Goal: Transaction & Acquisition: Purchase product/service

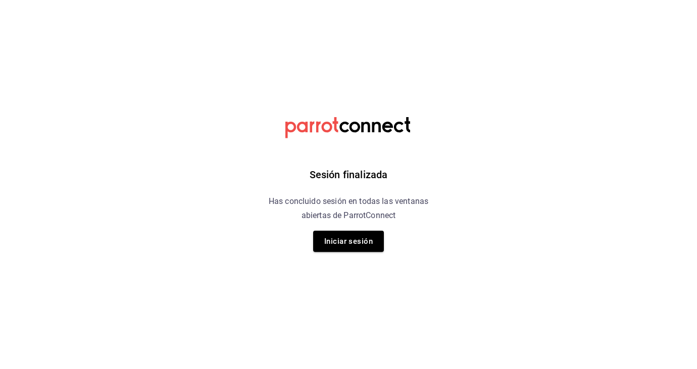
click at [456, 236] on div "Sesión finalizada Has concluido sesión en todas las ventanas abiertas de Parrot…" at bounding box center [348, 184] width 255 height 369
click at [350, 238] on button "Iniciar sesión" at bounding box center [348, 241] width 71 height 21
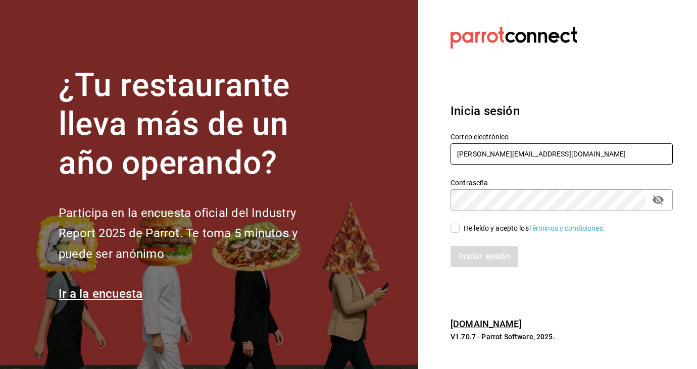
click at [560, 162] on input "kari.cl.93@hotmail.com" at bounding box center [562, 153] width 222 height 21
type input "k"
type input "sandiaromcar@gmail.com"
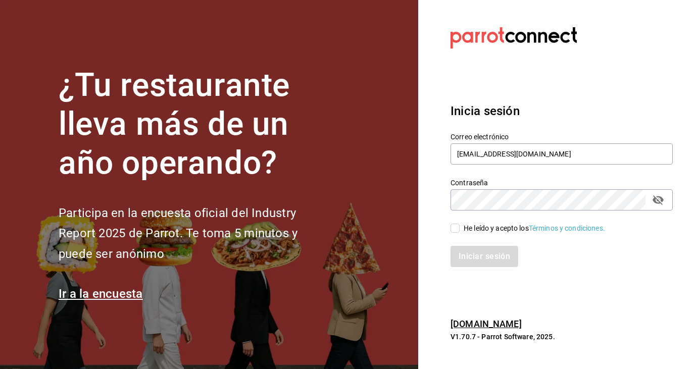
click at [456, 229] on input "He leído y acepto los Términos y condiciones." at bounding box center [455, 228] width 9 height 9
checkbox input "true"
click at [477, 259] on button "Iniciar sesión" at bounding box center [485, 256] width 69 height 21
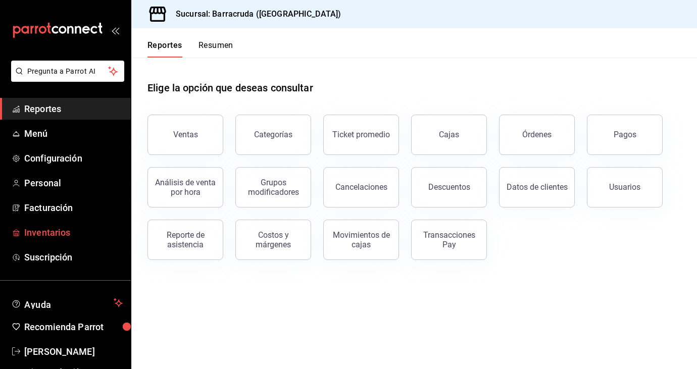
click at [59, 230] on span "Inventarios" at bounding box center [73, 233] width 99 height 14
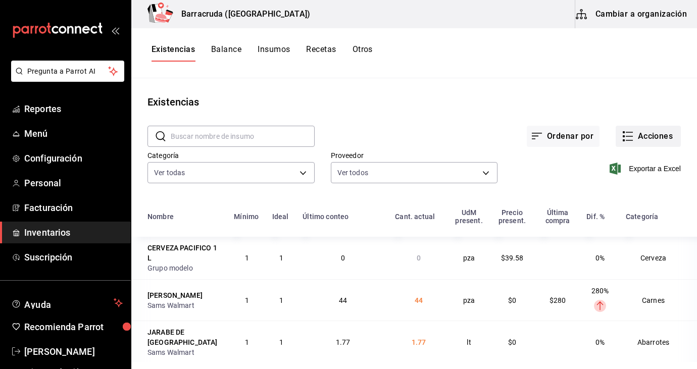
click at [657, 140] on button "Acciones" at bounding box center [648, 136] width 65 height 21
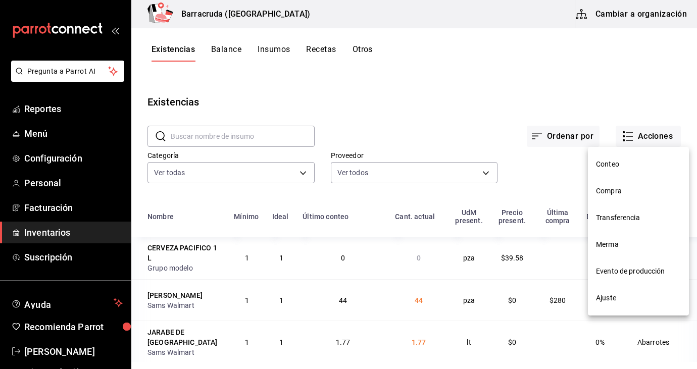
click at [613, 193] on span "Compra" at bounding box center [638, 191] width 85 height 11
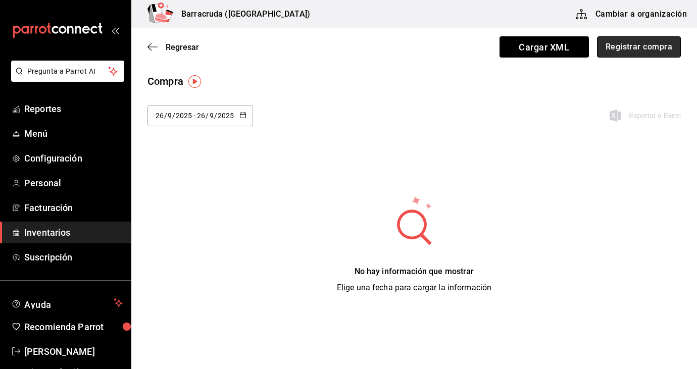
click at [664, 52] on button "Registrar compra" at bounding box center [639, 46] width 84 height 21
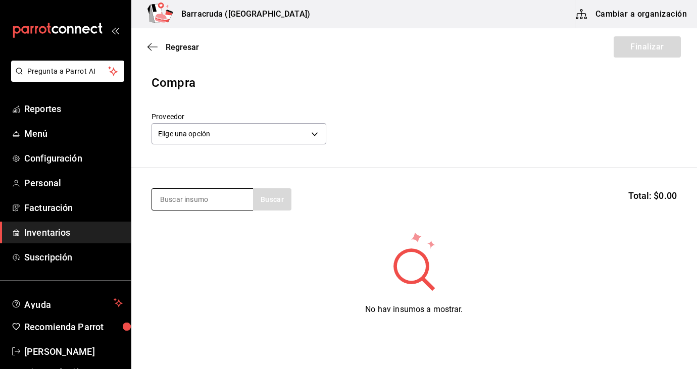
click at [178, 206] on input at bounding box center [202, 199] width 101 height 21
click at [315, 135] on body "Pregunta a Parrot AI Reportes Menú Configuración Personal Facturación Inventari…" at bounding box center [348, 156] width 697 height 312
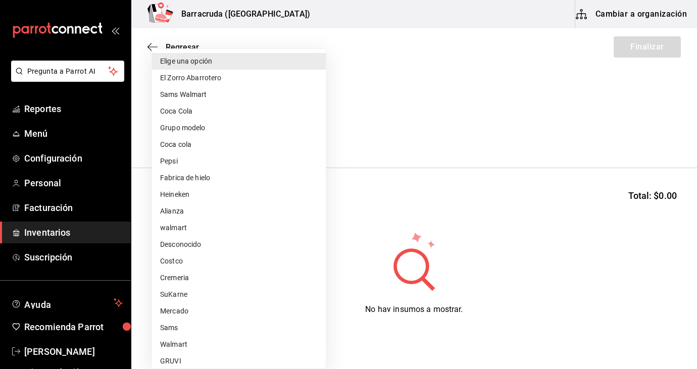
click at [180, 196] on li "Heineken" at bounding box center [239, 194] width 174 height 17
type input "bde7cdae-49c8-4ecd-8b9c-45be9d09be0a"
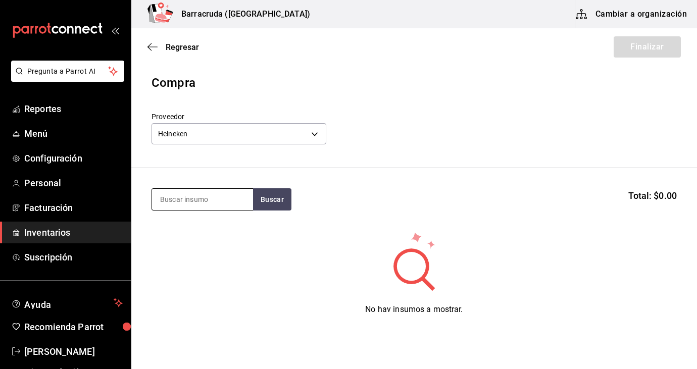
click at [201, 199] on input at bounding box center [202, 199] width 101 height 21
type input "tecate"
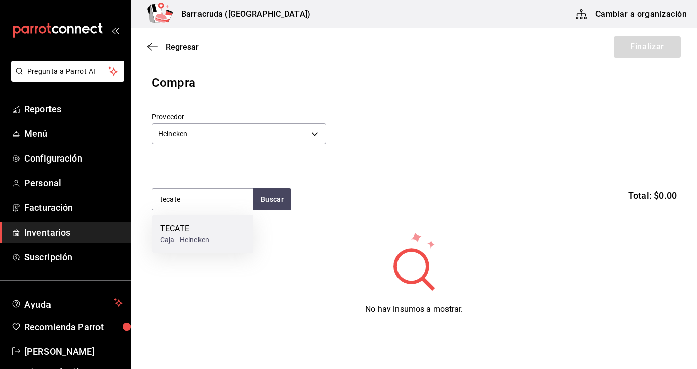
click at [188, 243] on div "Caja - Heineken" at bounding box center [184, 240] width 49 height 11
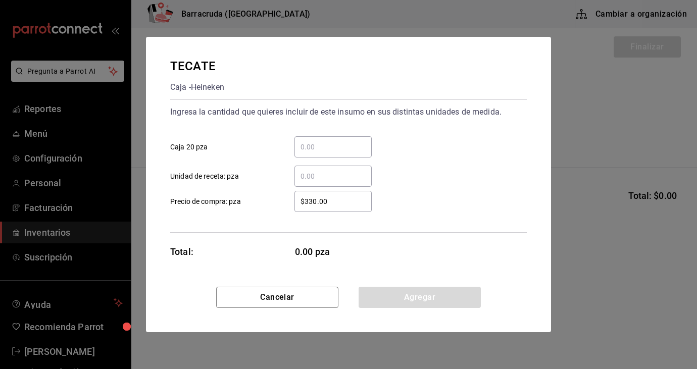
click at [306, 148] on input "​ Caja 20 pza" at bounding box center [333, 147] width 77 height 12
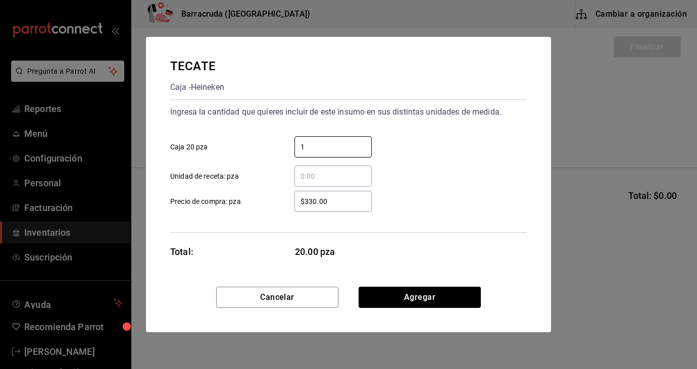
type input "1"
click at [477, 156] on div "1 ​ Caja 20 pza" at bounding box center [344, 142] width 365 height 29
click at [315, 205] on input "$330.00" at bounding box center [333, 202] width 77 height 12
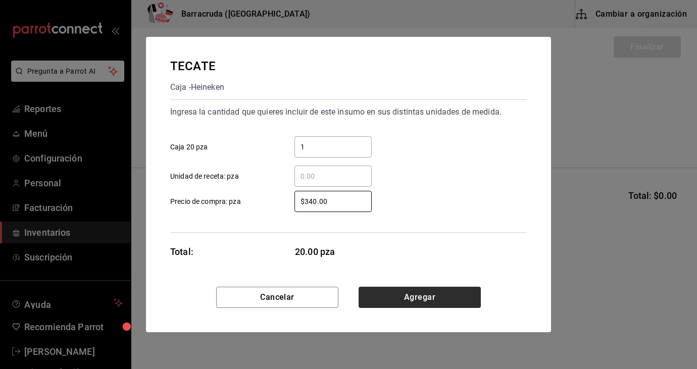
type input "$340.00"
click at [409, 299] on button "Agregar" at bounding box center [420, 297] width 122 height 21
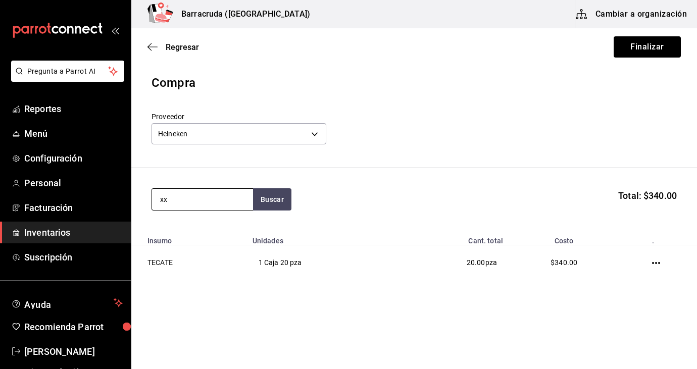
type input "xx"
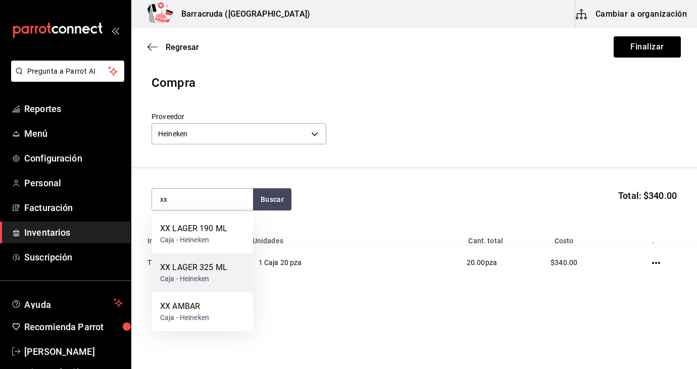
click at [198, 274] on div "Caja - Heineken" at bounding box center [193, 279] width 67 height 11
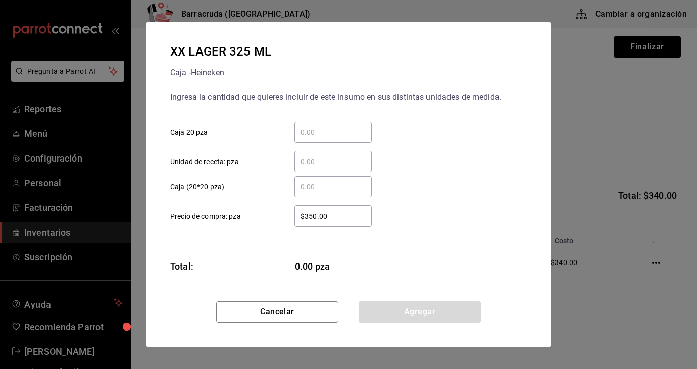
click at [311, 129] on input "​ Caja 20 pza" at bounding box center [333, 132] width 77 height 12
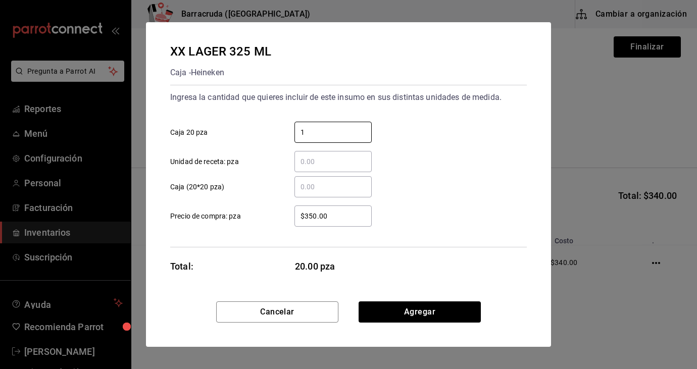
type input "1"
click at [473, 199] on div "$350.00 ​ Precio de compra: pza" at bounding box center [344, 212] width 365 height 29
click at [332, 218] on input "$350.00" at bounding box center [333, 216] width 77 height 12
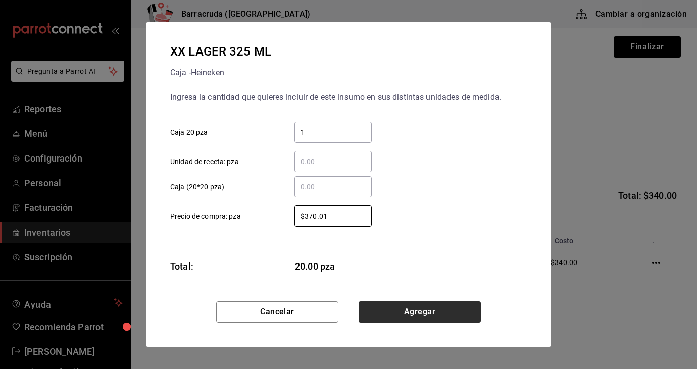
type input "$370.01"
click at [419, 317] on button "Agregar" at bounding box center [420, 312] width 122 height 21
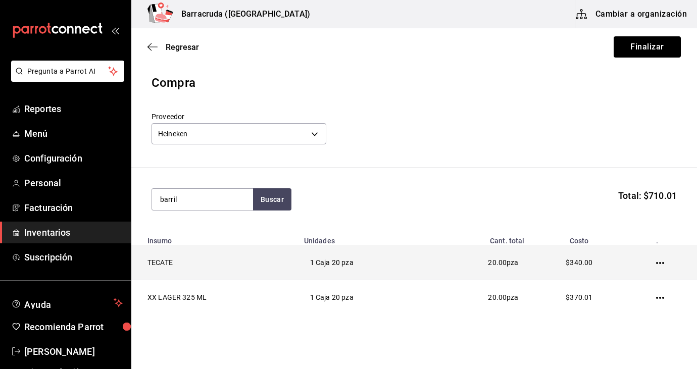
type input "barril"
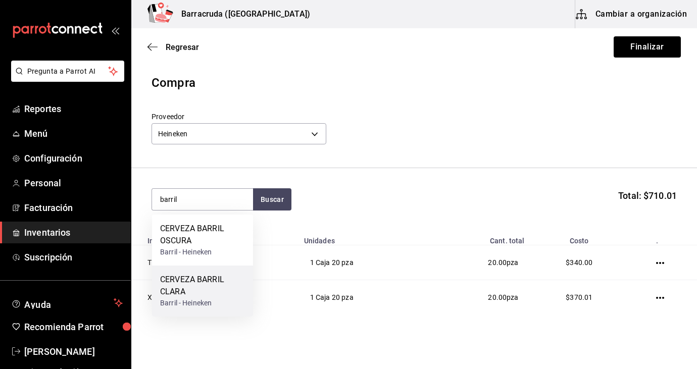
click at [191, 293] on div "CERVEZA BARRIL CLARA" at bounding box center [202, 286] width 85 height 24
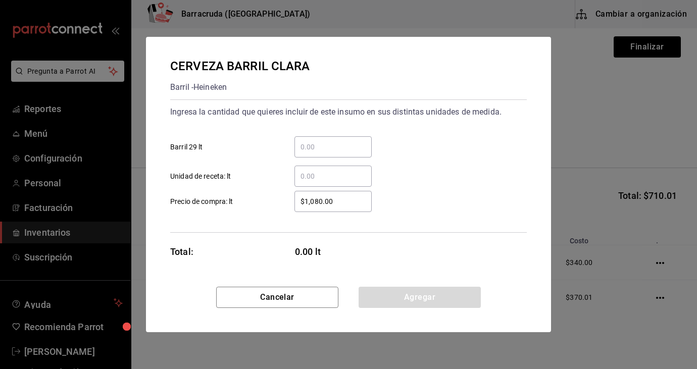
click at [339, 146] on input "​ Barril 29 lt" at bounding box center [333, 147] width 77 height 12
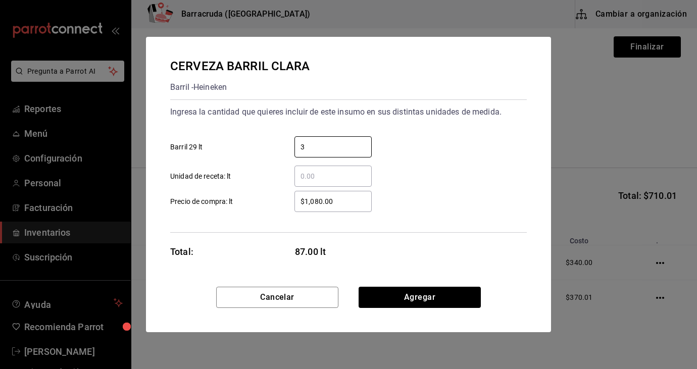
type input "3"
click at [314, 211] on div "$1,080.00 ​" at bounding box center [333, 201] width 77 height 21
click at [314, 208] on input "$1,080.00" at bounding box center [333, 202] width 77 height 12
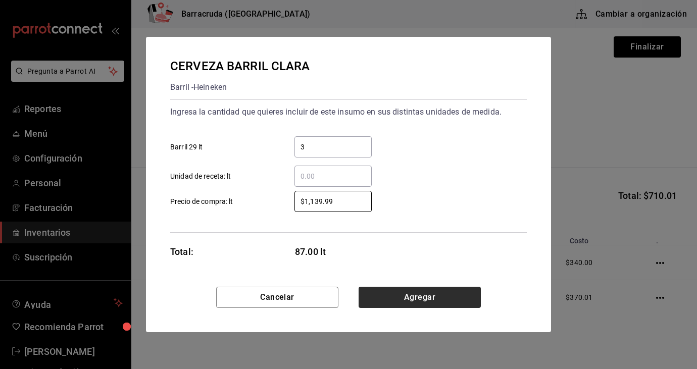
type input "$1,139.99"
click at [418, 298] on button "Agregar" at bounding box center [420, 297] width 122 height 21
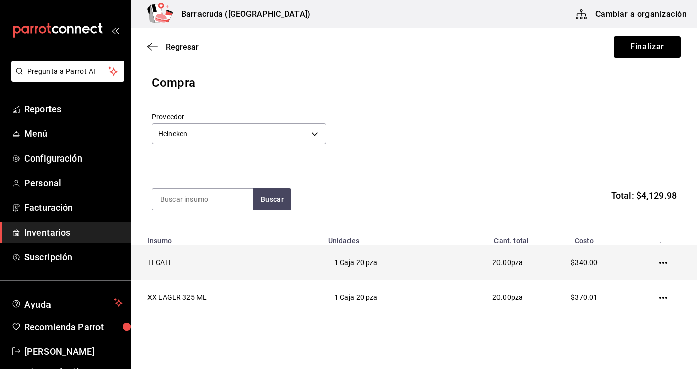
type input "i"
type input "barril"
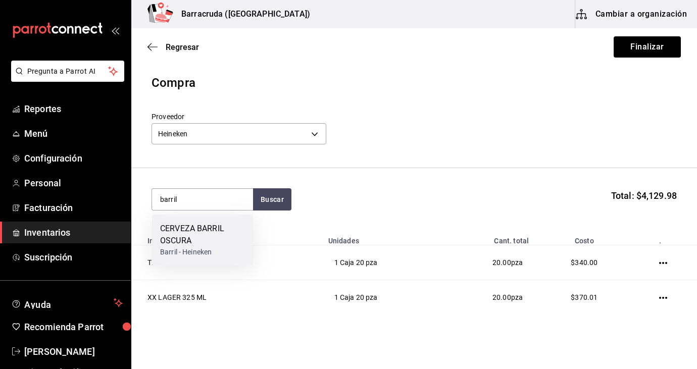
click at [230, 253] on div "Barril - Heineken" at bounding box center [202, 252] width 85 height 11
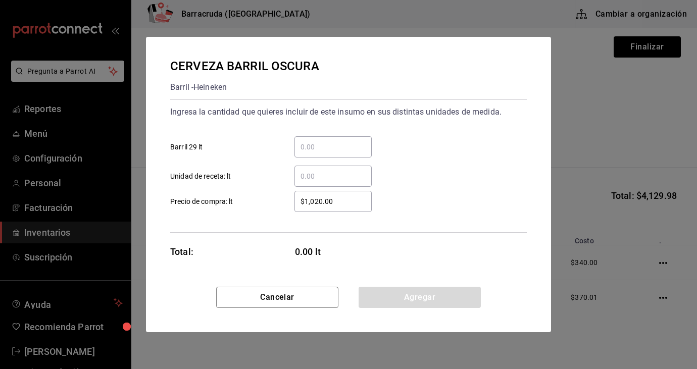
click at [326, 150] on input "​ Barril 29 lt" at bounding box center [333, 147] width 77 height 12
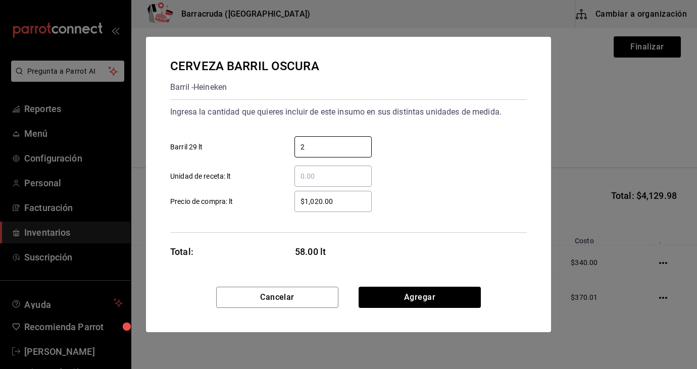
type input "2"
click at [309, 206] on input "$1,020.00" at bounding box center [333, 202] width 77 height 12
type input "$1"
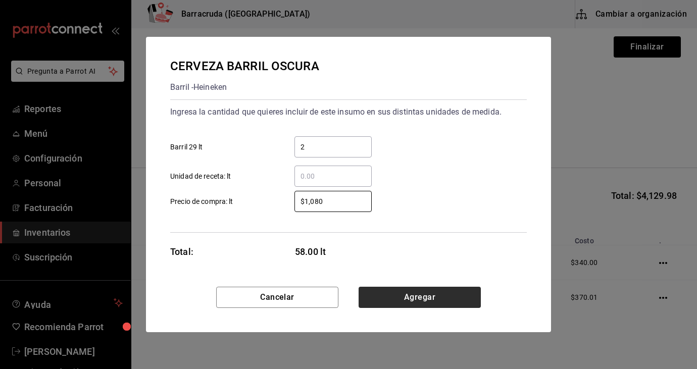
type input "$1,080"
click at [434, 294] on button "Agregar" at bounding box center [420, 297] width 122 height 21
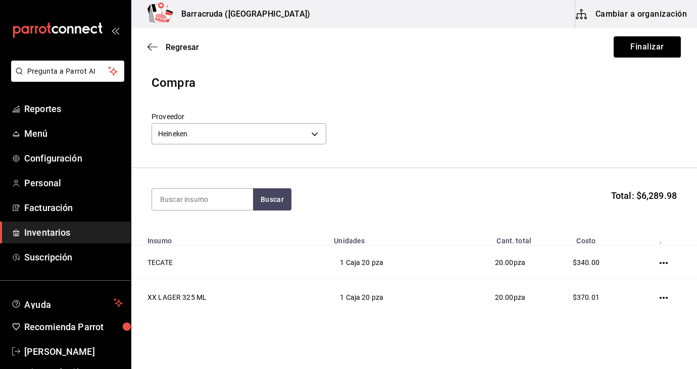
click at [412, 171] on section "Buscar Total: $6,289.98" at bounding box center [414, 199] width 566 height 63
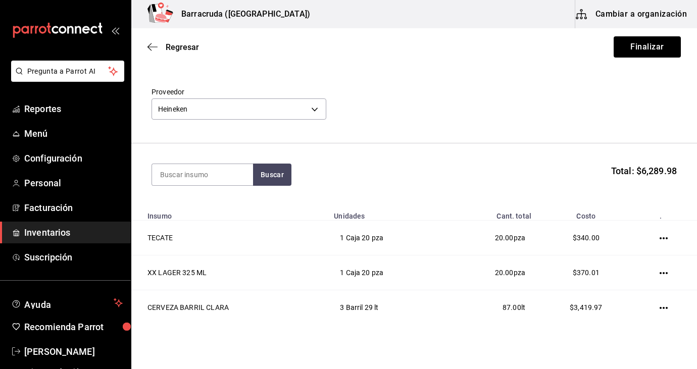
scroll to position [24, 0]
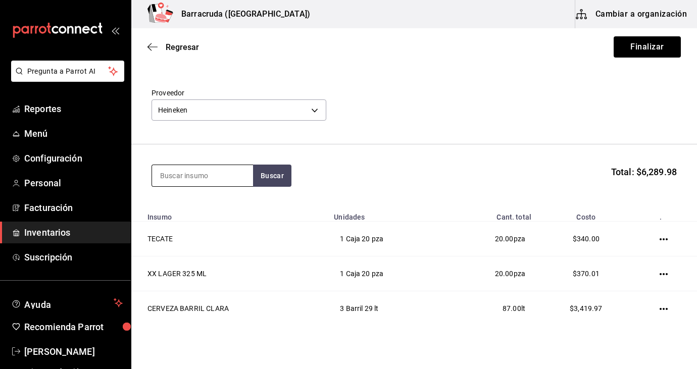
click at [179, 176] on input at bounding box center [202, 175] width 101 height 21
type input "[PERSON_NAME]"
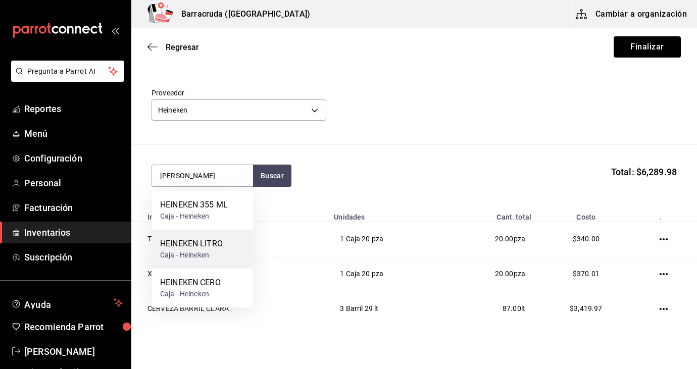
click at [191, 249] on div "HEINEKEN LITRO" at bounding box center [191, 244] width 63 height 12
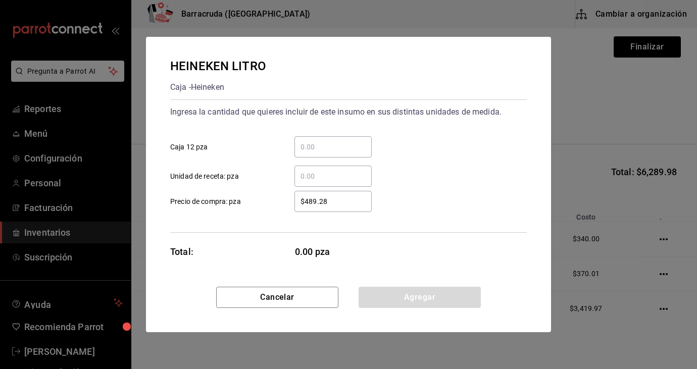
click at [331, 144] on input "​ Caja 12 pza" at bounding box center [333, 147] width 77 height 12
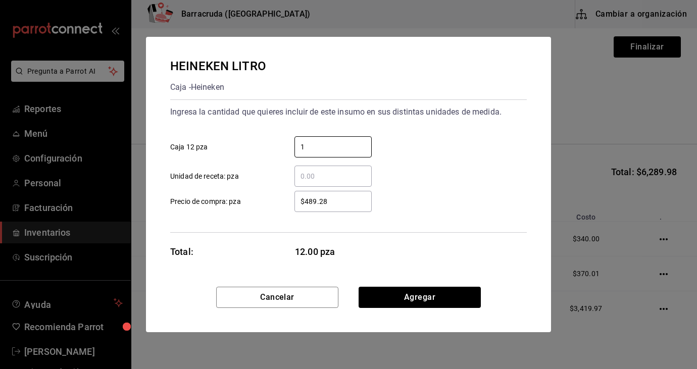
type input "1"
click at [311, 203] on input "$489.28" at bounding box center [333, 202] width 77 height 12
click at [336, 203] on input "$489.28" at bounding box center [333, 202] width 77 height 12
type input "$4"
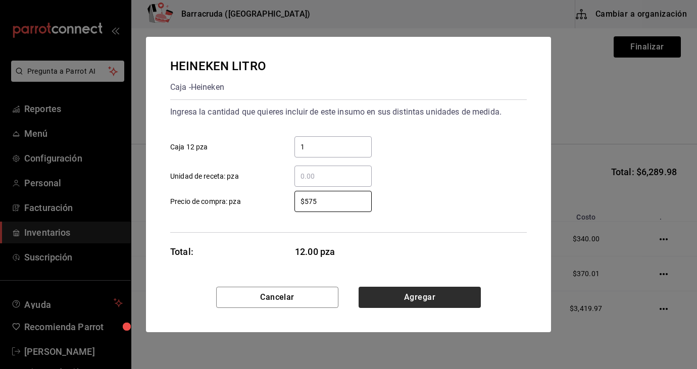
type input "$575"
click at [434, 302] on button "Agregar" at bounding box center [420, 297] width 122 height 21
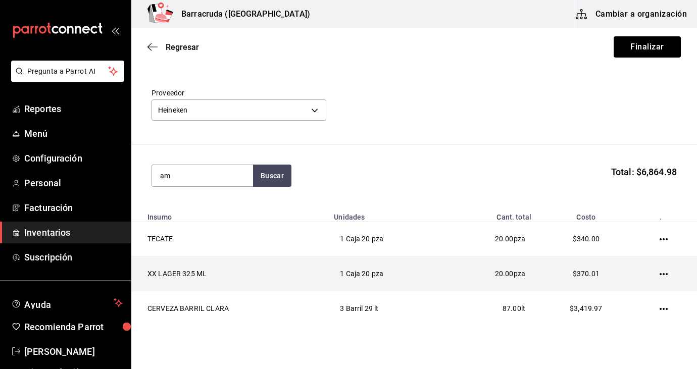
type input "a"
type input "u"
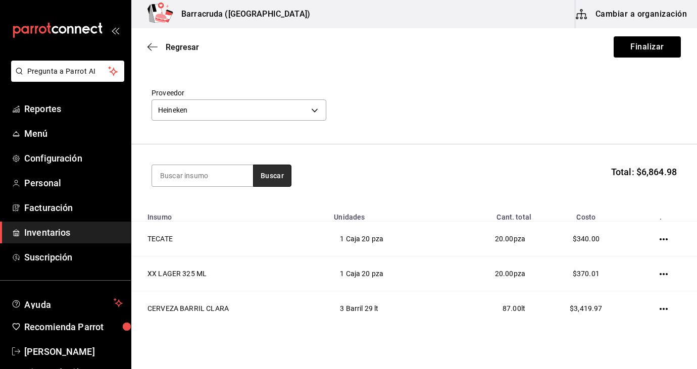
click at [275, 183] on button "Buscar" at bounding box center [272, 176] width 38 height 22
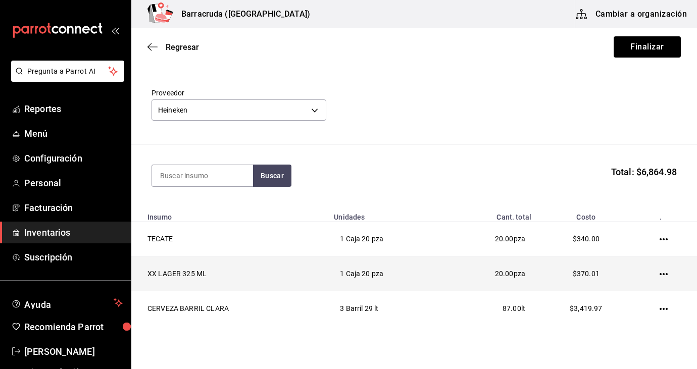
click at [381, 261] on td "1 Caja 20 pza" at bounding box center [386, 274] width 116 height 35
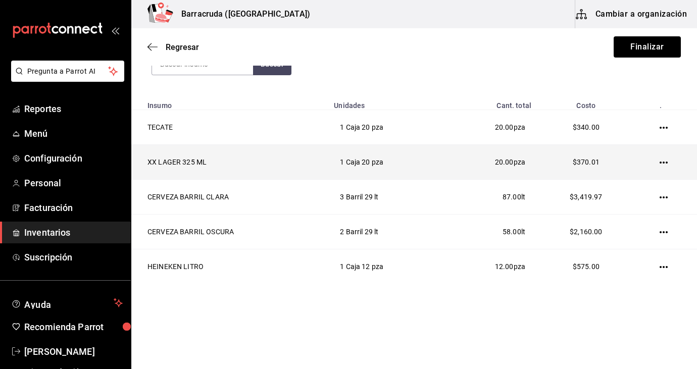
scroll to position [139, 0]
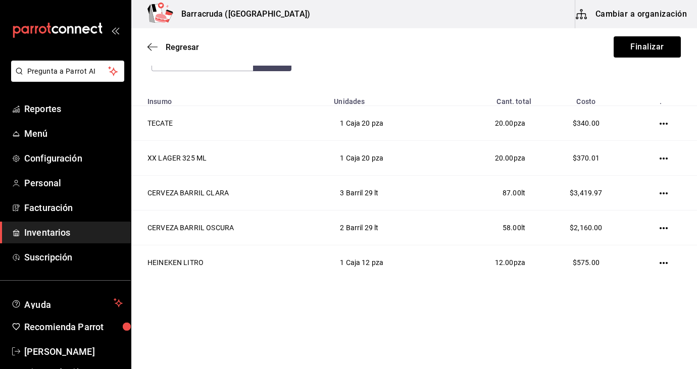
click at [274, 72] on section "Buscar Total: $6,864.98" at bounding box center [414, 60] width 566 height 63
click at [274, 69] on button "Buscar" at bounding box center [272, 60] width 38 height 22
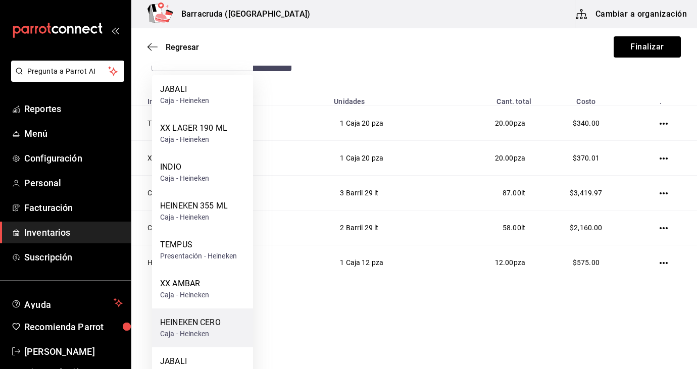
click at [176, 321] on div "HEINEKEN CERO" at bounding box center [190, 323] width 61 height 12
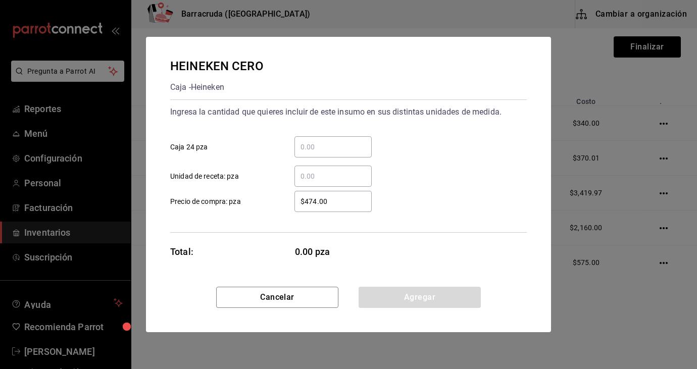
click at [327, 174] on input "​ Unidad de receta: pza" at bounding box center [333, 176] width 77 height 12
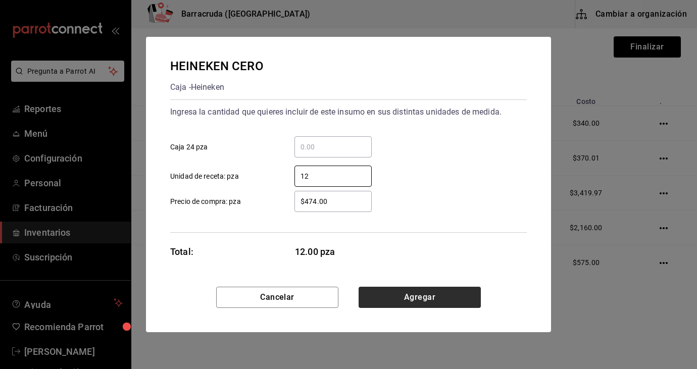
type input "12"
click at [377, 297] on button "Agregar" at bounding box center [420, 297] width 122 height 21
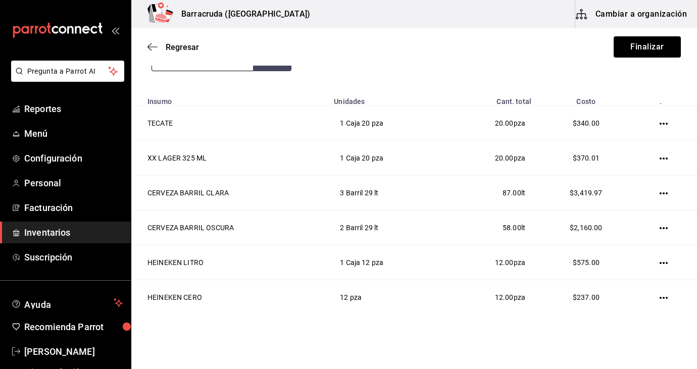
click at [236, 69] on input at bounding box center [202, 60] width 101 height 21
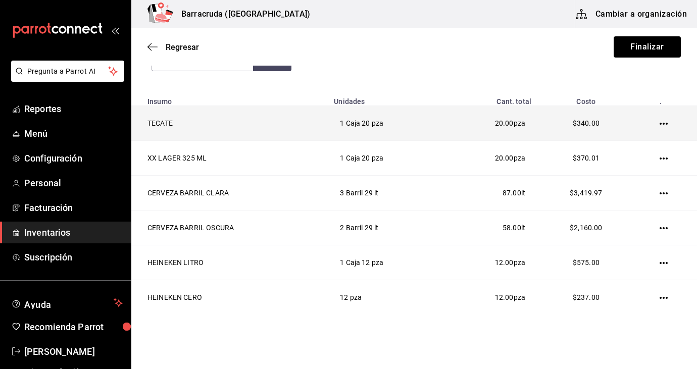
click at [244, 116] on td "TECATE" at bounding box center [229, 123] width 197 height 35
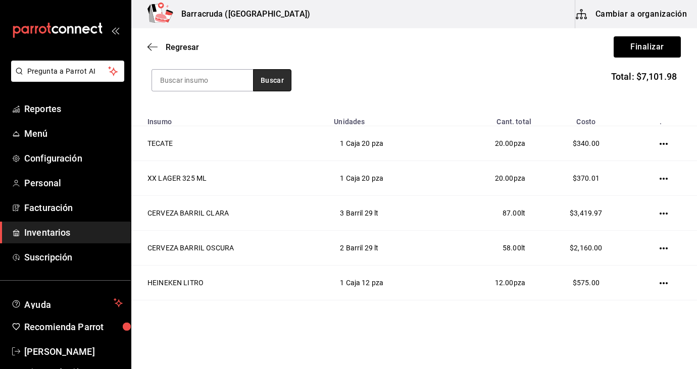
click at [286, 81] on button "Buscar" at bounding box center [272, 80] width 38 height 22
type input "ultr"
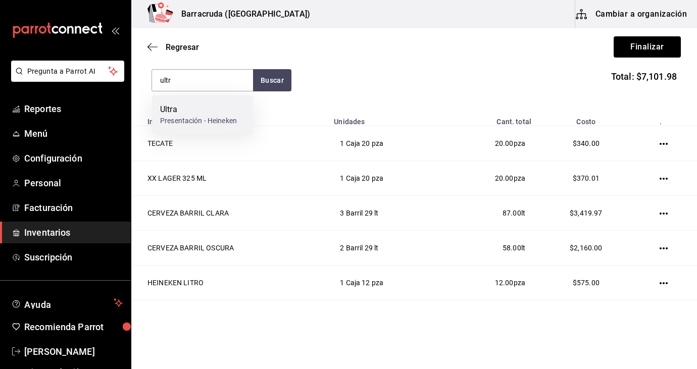
click at [190, 111] on div "Ultra" at bounding box center [198, 110] width 77 height 12
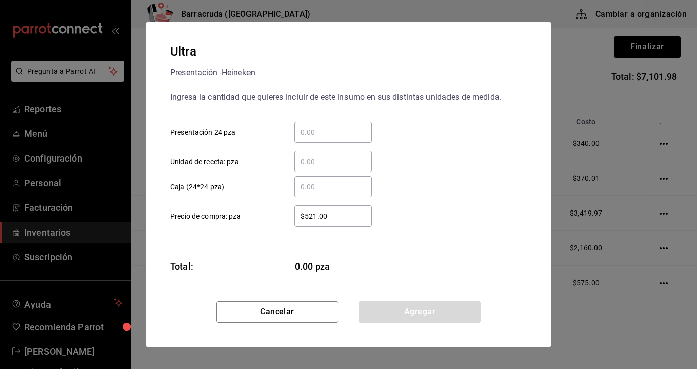
click at [326, 133] on input "​ Presentación 24 pza" at bounding box center [333, 132] width 77 height 12
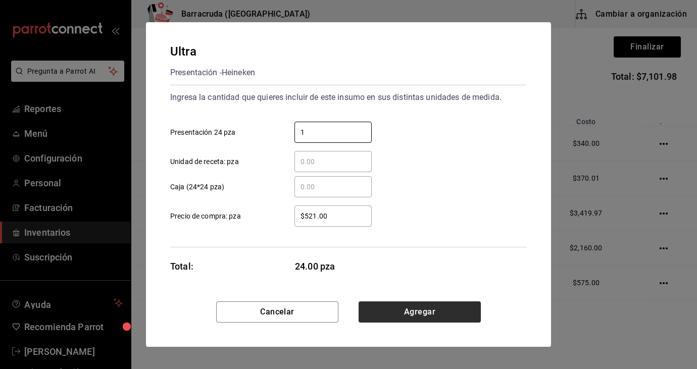
type input "1"
click at [437, 309] on button "Agregar" at bounding box center [420, 312] width 122 height 21
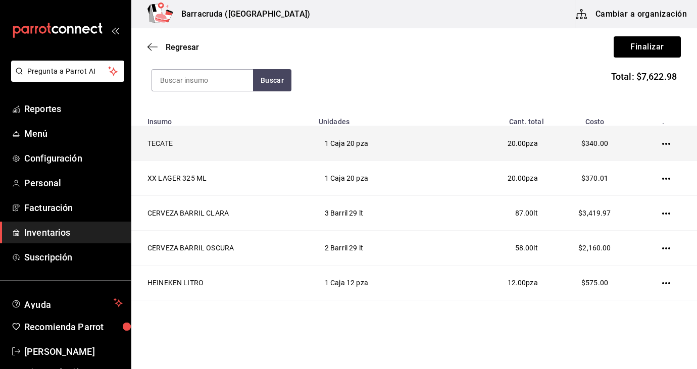
click at [468, 141] on td "20.00 pza" at bounding box center [507, 143] width 86 height 35
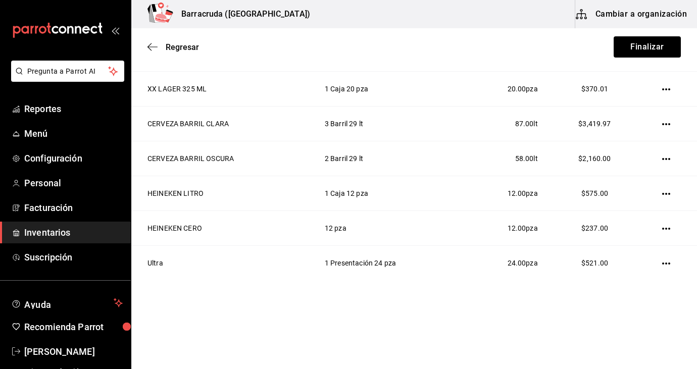
scroll to position [209, 0]
click at [637, 54] on button "Finalizar" at bounding box center [647, 46] width 67 height 21
